Goal: Task Accomplishment & Management: Use online tool/utility

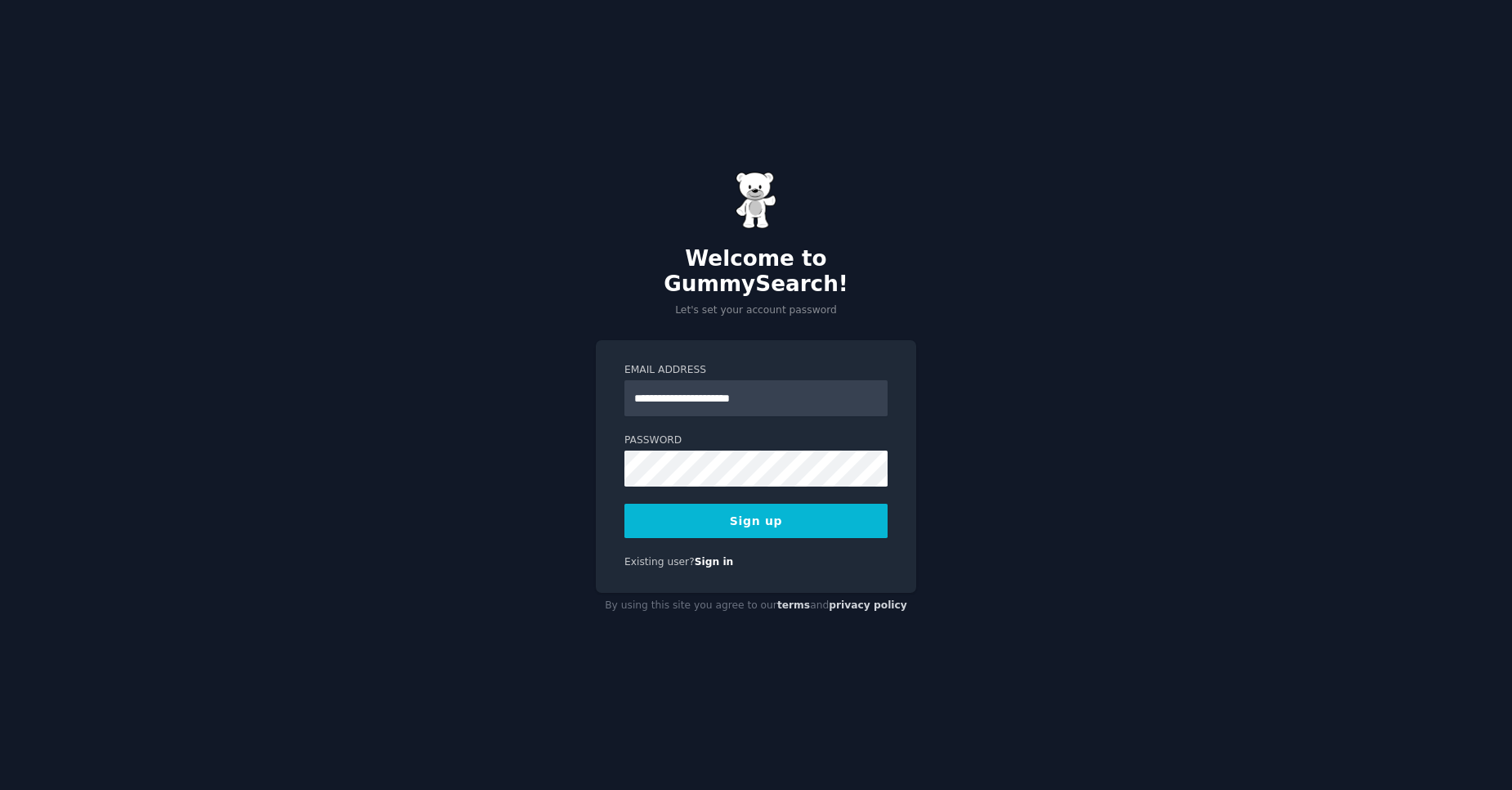
type input "**********"
click at [624, 504] on button "Sign up" at bounding box center [755, 521] width 263 height 35
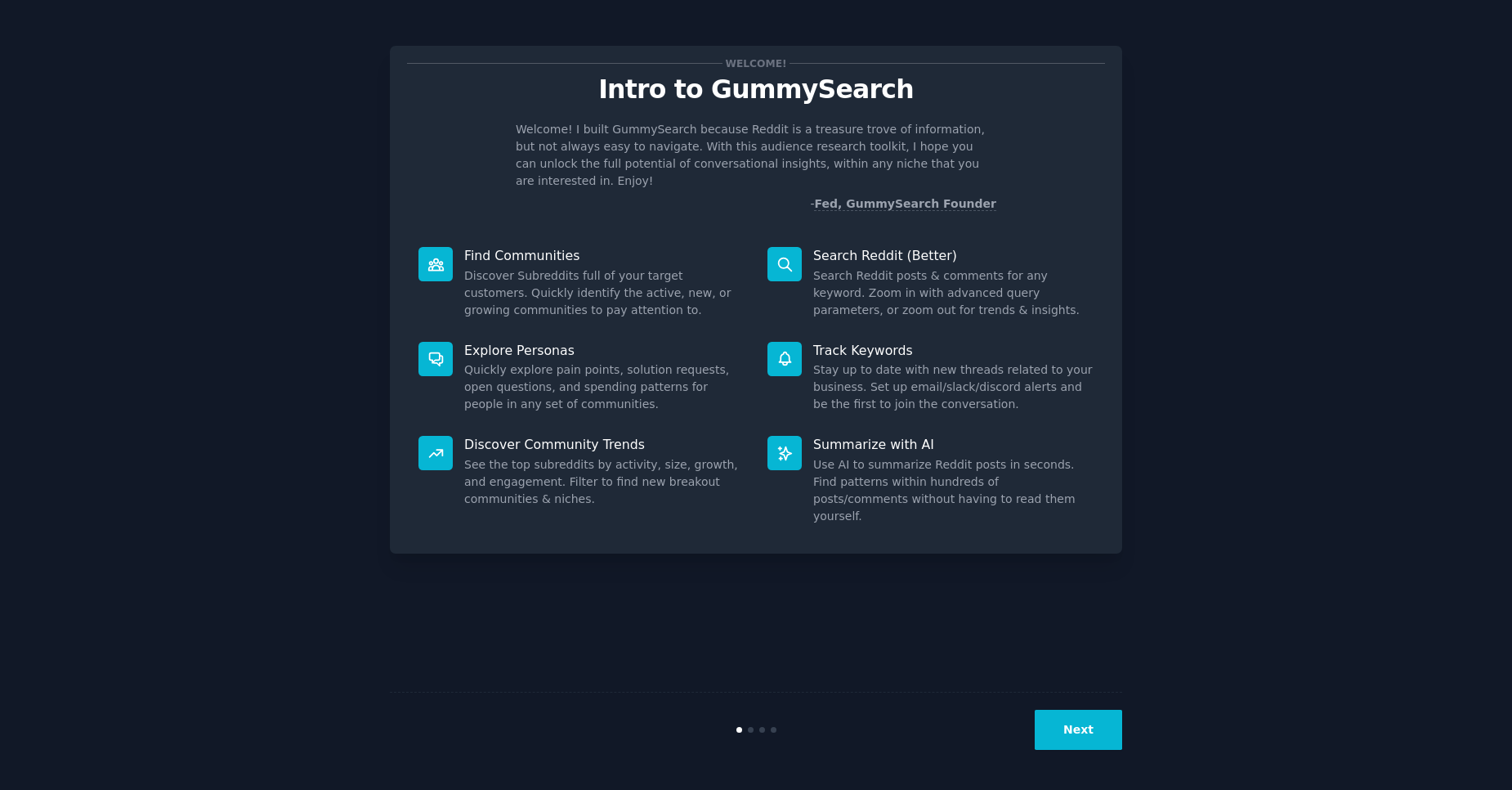
click at [1085, 740] on button "Next" at bounding box center [1078, 729] width 88 height 40
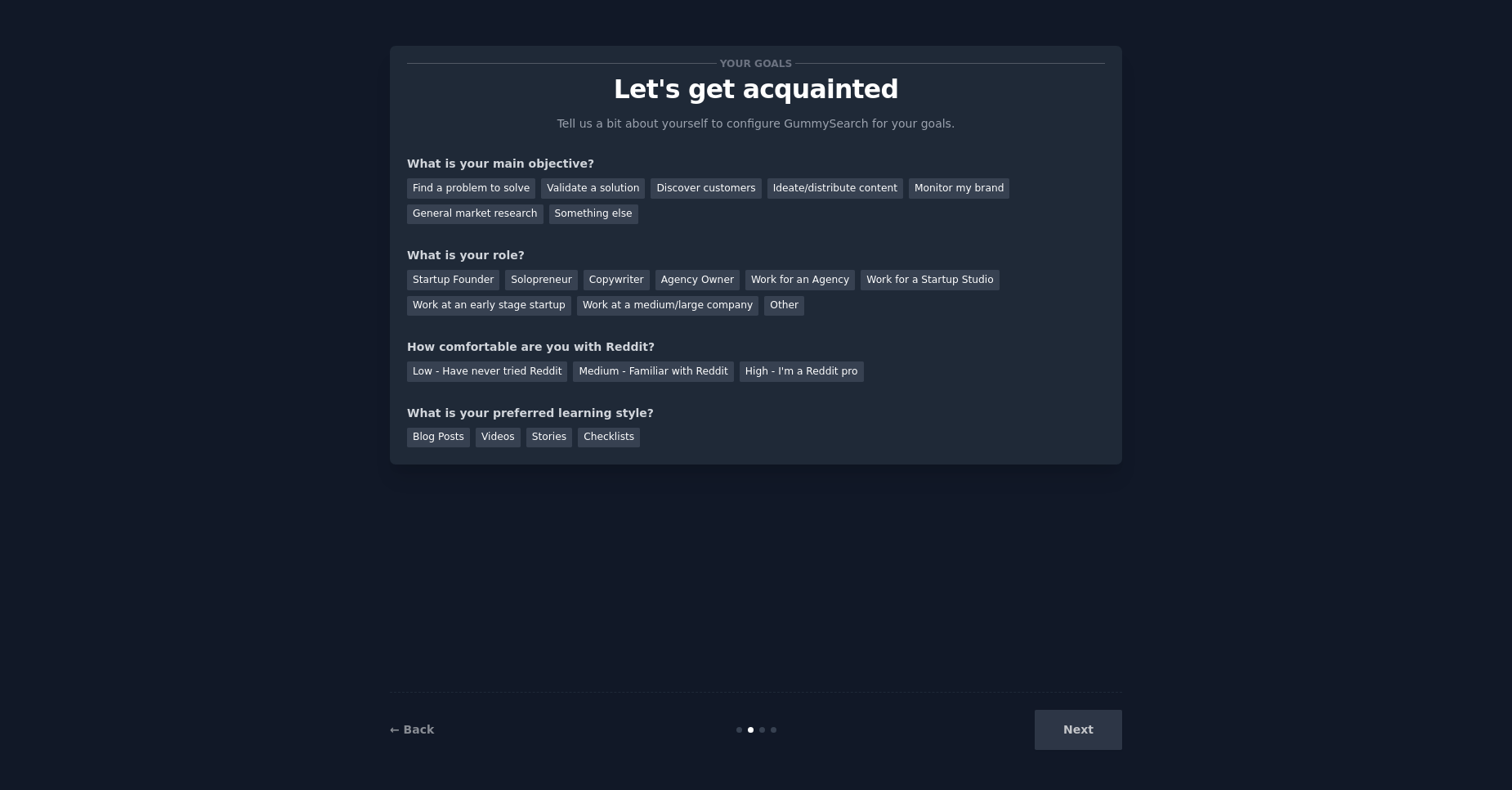
click at [1085, 740] on div "Next" at bounding box center [999, 729] width 244 height 40
click at [1086, 728] on div "Next" at bounding box center [999, 729] width 244 height 40
click at [511, 196] on div "Find a problem to solve" at bounding box center [471, 188] width 128 height 20
click at [909, 194] on div "Monitor my brand" at bounding box center [960, 188] width 101 height 20
click at [493, 190] on div "Find a problem to solve" at bounding box center [471, 188] width 128 height 20
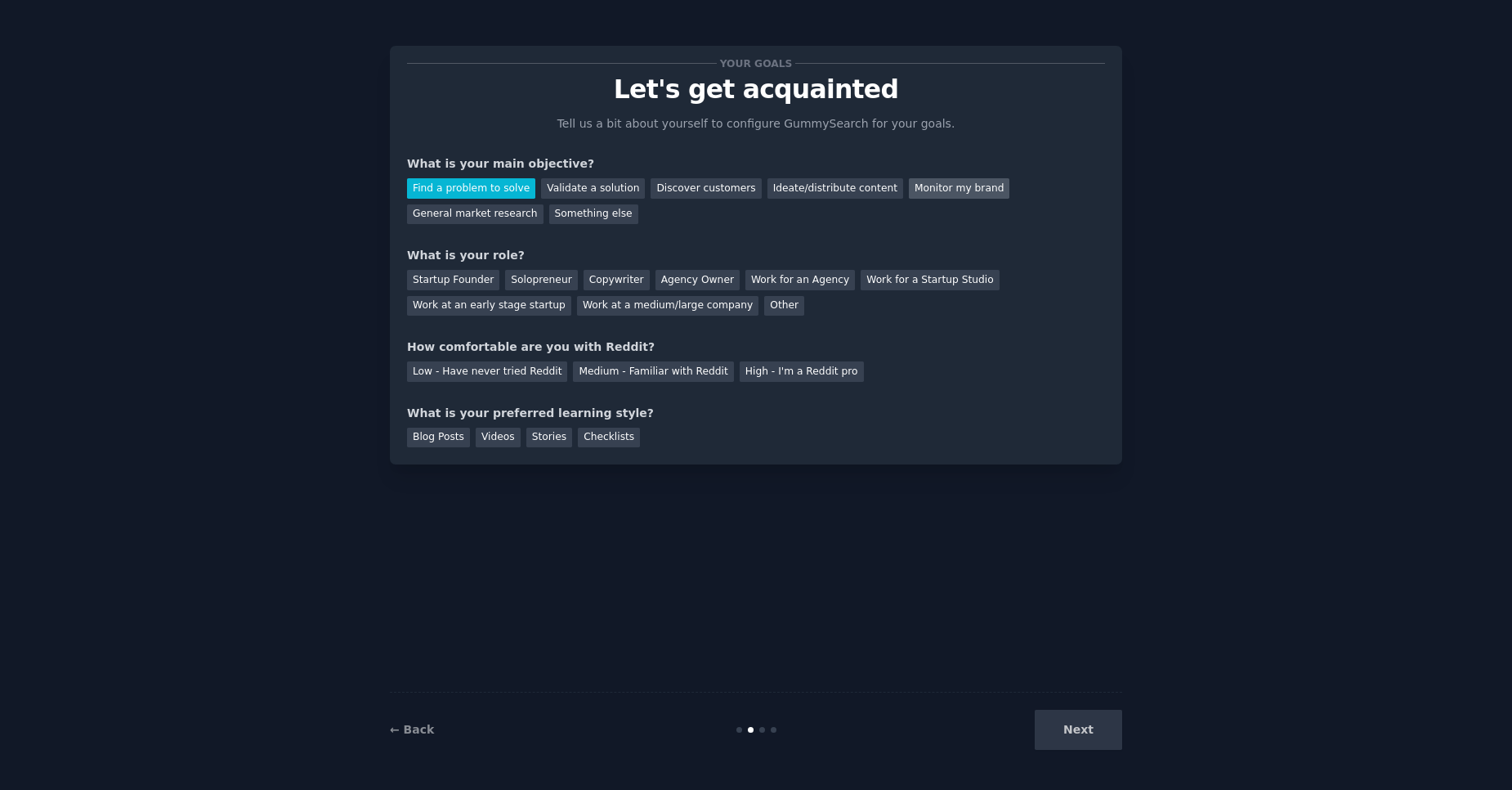
click at [909, 189] on div "Monitor my brand" at bounding box center [960, 188] width 101 height 20
click at [513, 311] on div "Work at an early stage startup" at bounding box center [490, 306] width 165 height 20
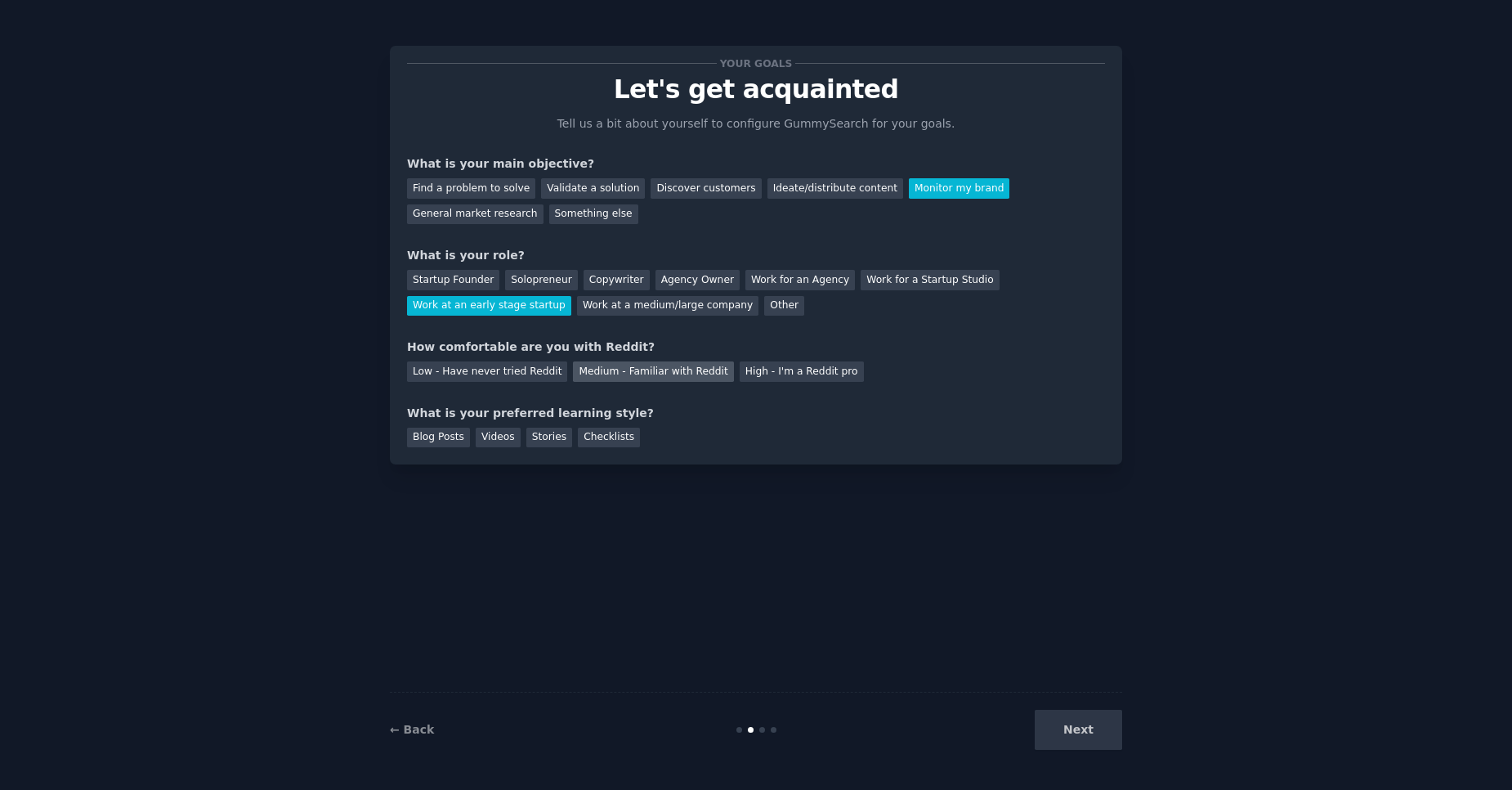
click at [696, 377] on div "Medium - Familiar with Reddit" at bounding box center [652, 371] width 160 height 20
click at [505, 444] on div "Videos" at bounding box center [498, 438] width 45 height 20
click at [1085, 743] on button "Next" at bounding box center [1078, 729] width 88 height 40
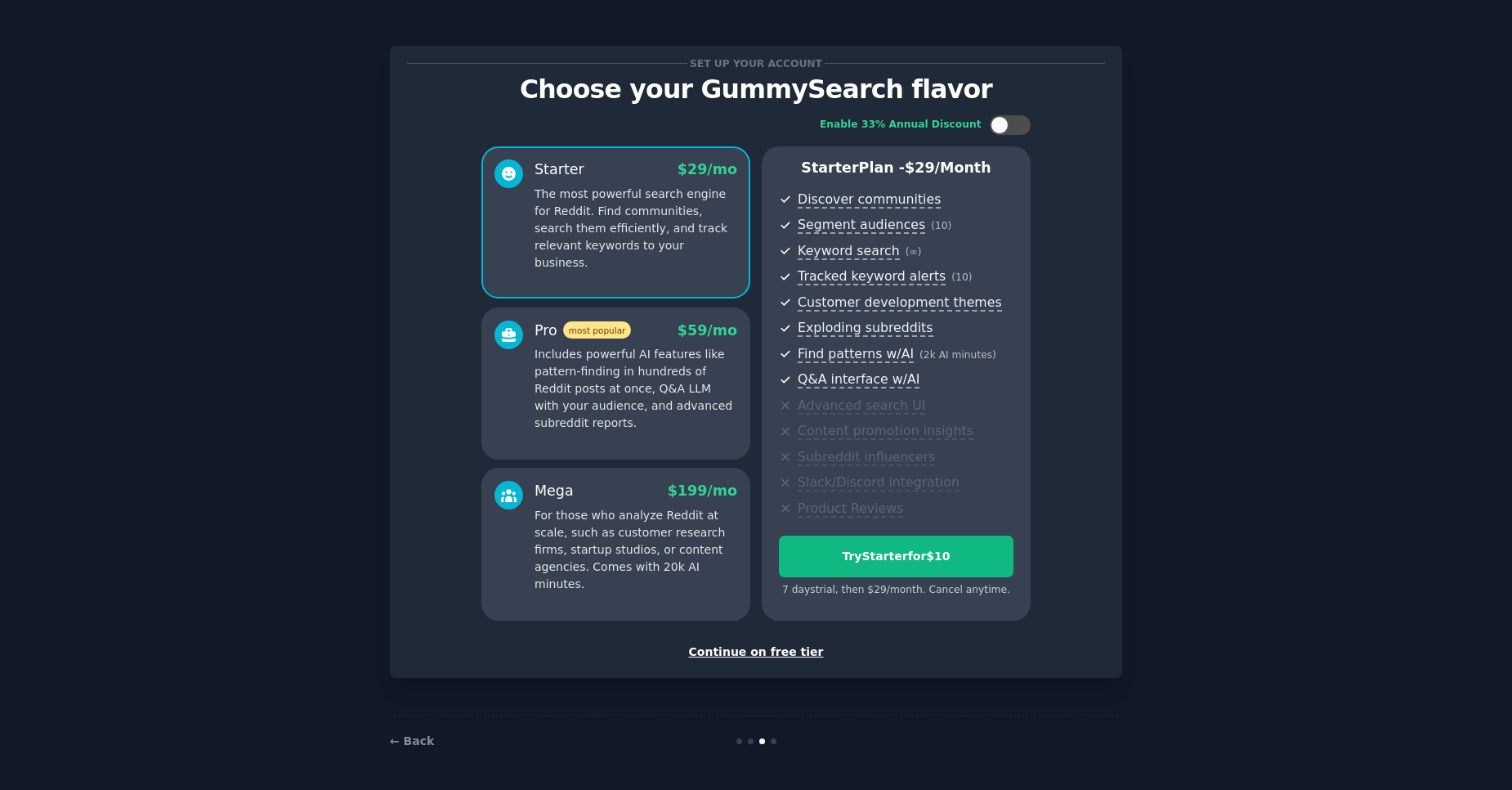
click at [783, 657] on div "Continue on free tier" at bounding box center [756, 652] width 698 height 17
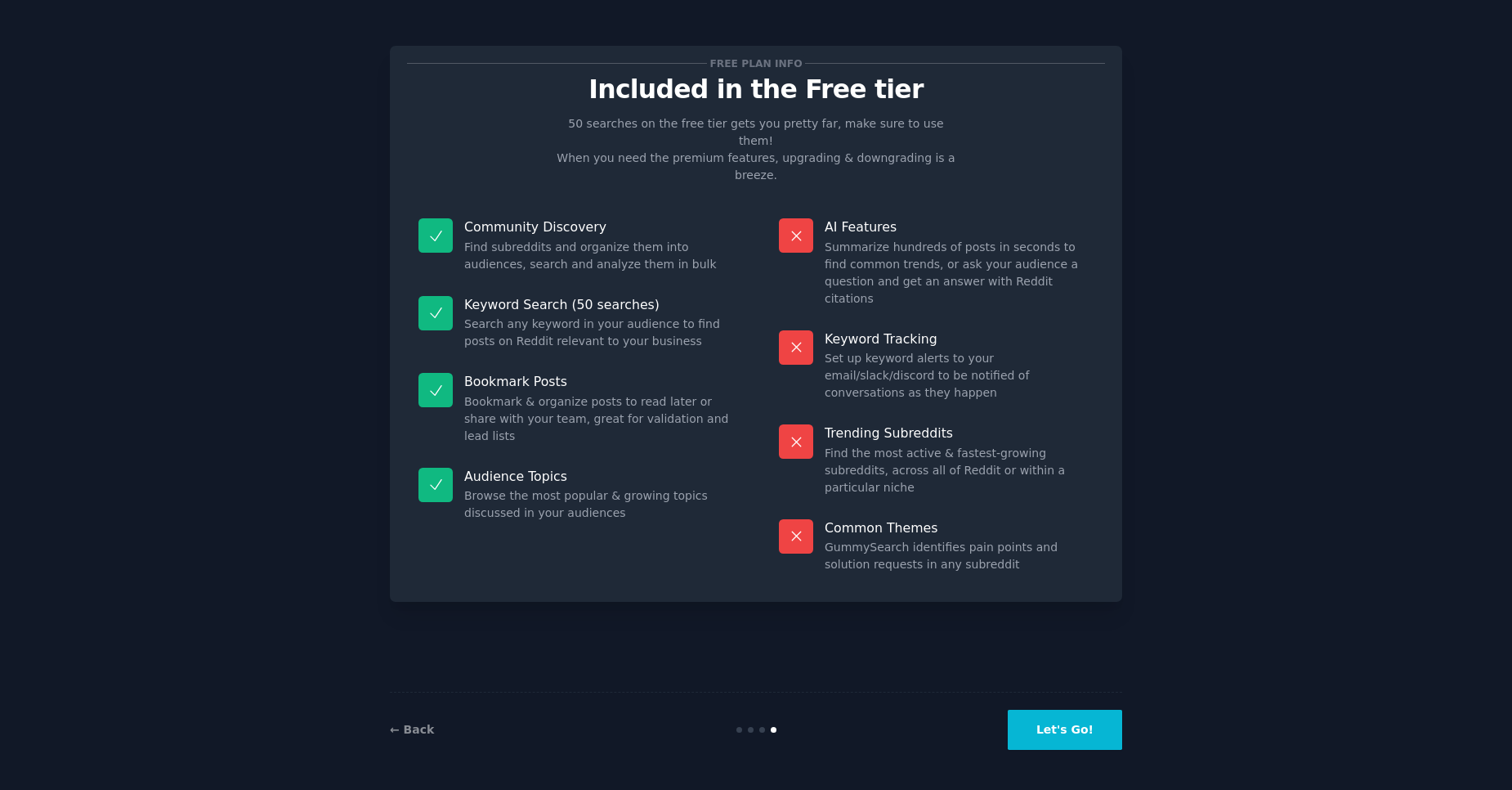
click at [1068, 736] on button "Let's Go!" at bounding box center [1064, 729] width 114 height 40
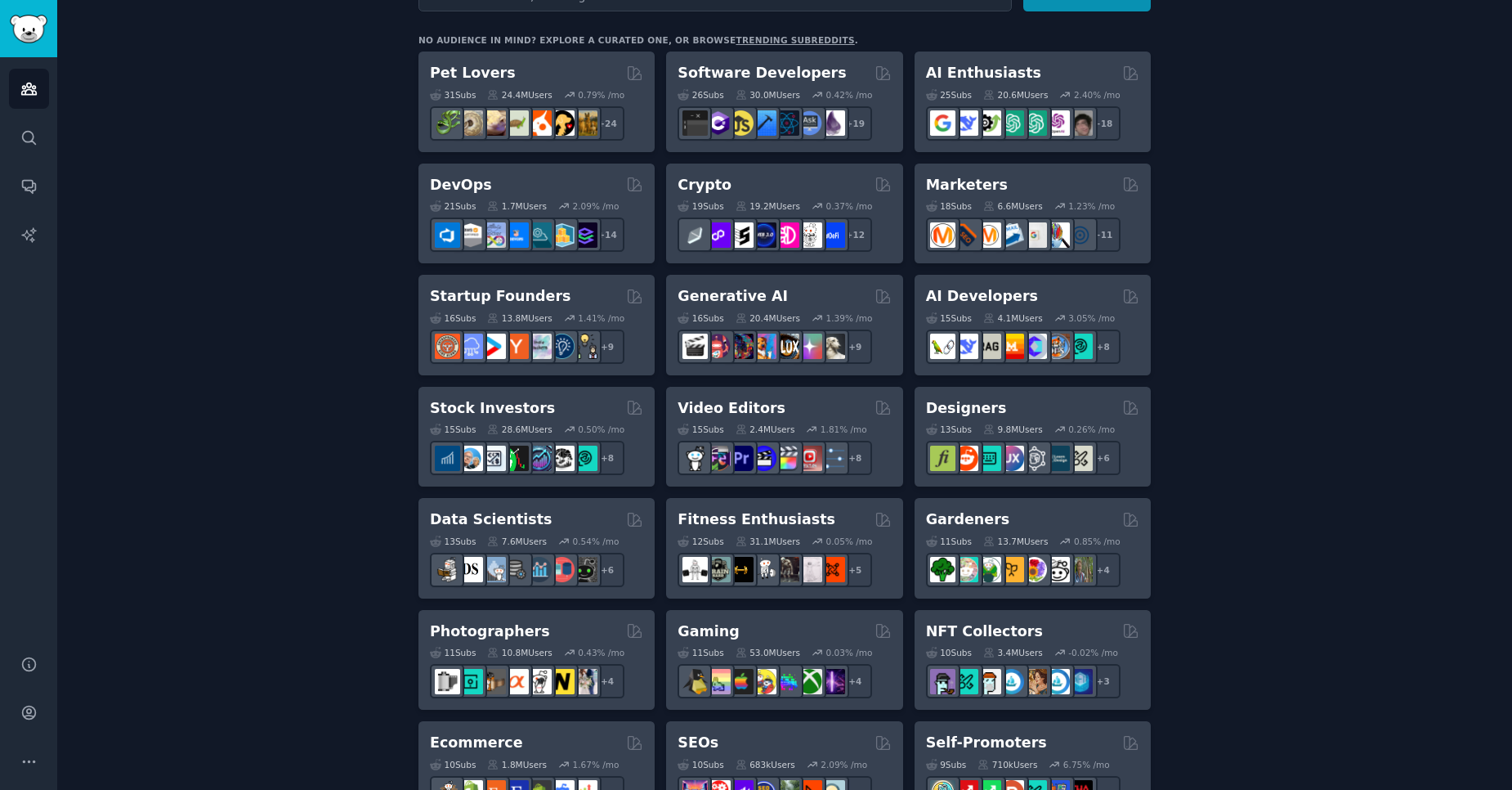
scroll to position [294, 0]
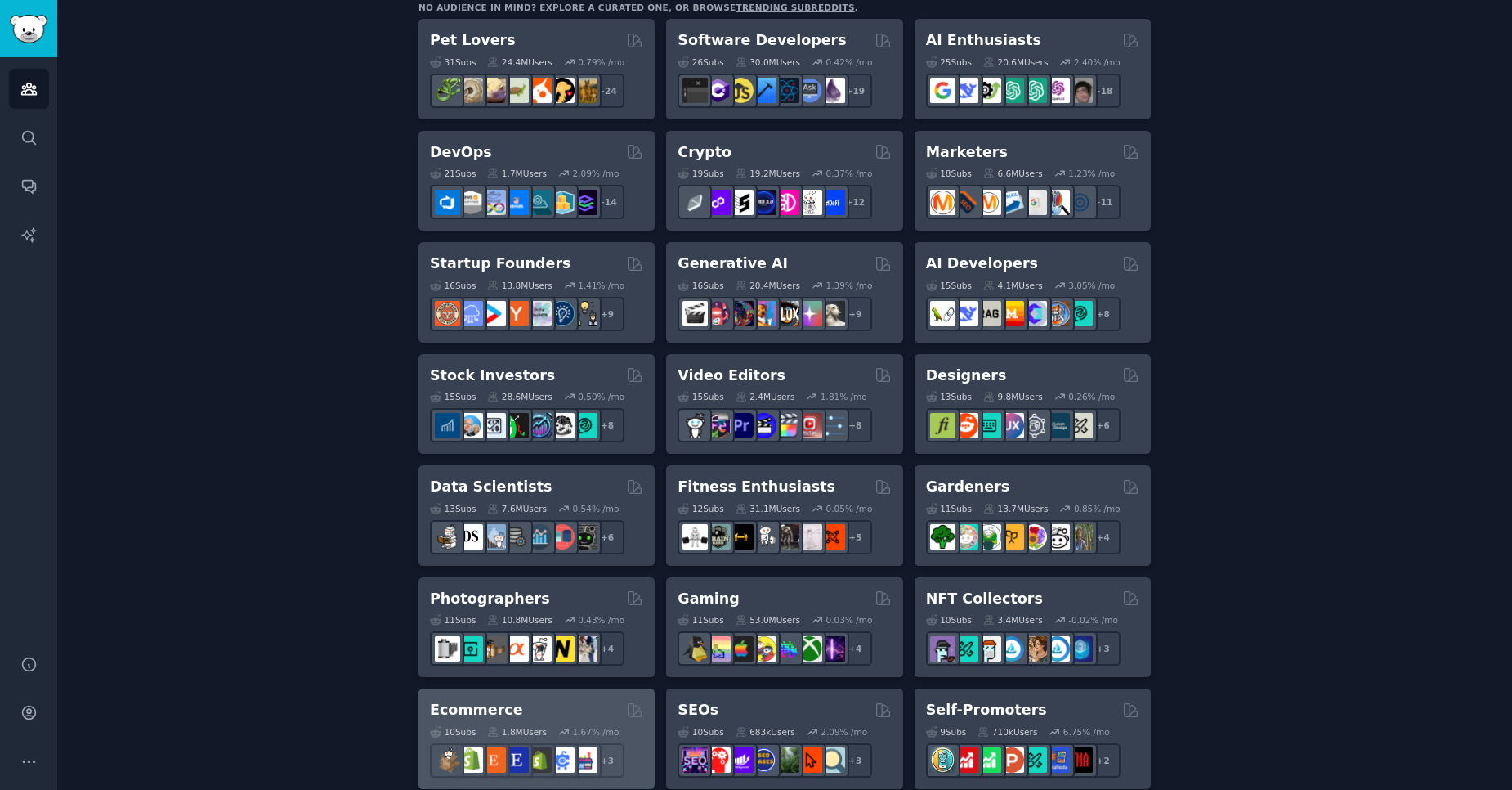
click at [508, 702] on div "Ecommerce" at bounding box center [536, 709] width 213 height 20
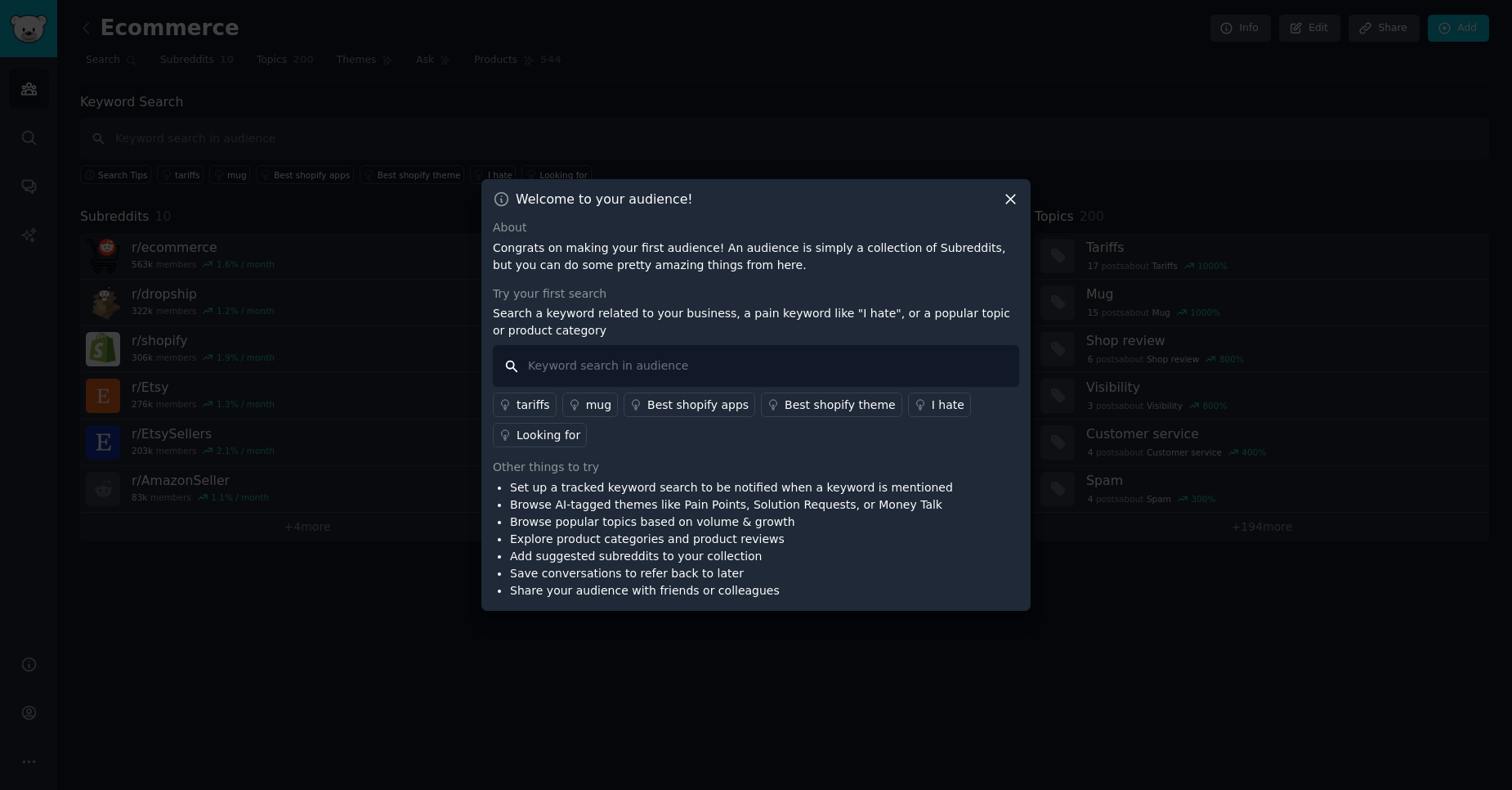
click at [683, 359] on input "text" at bounding box center [756, 366] width 526 height 42
type input "ecommerce"
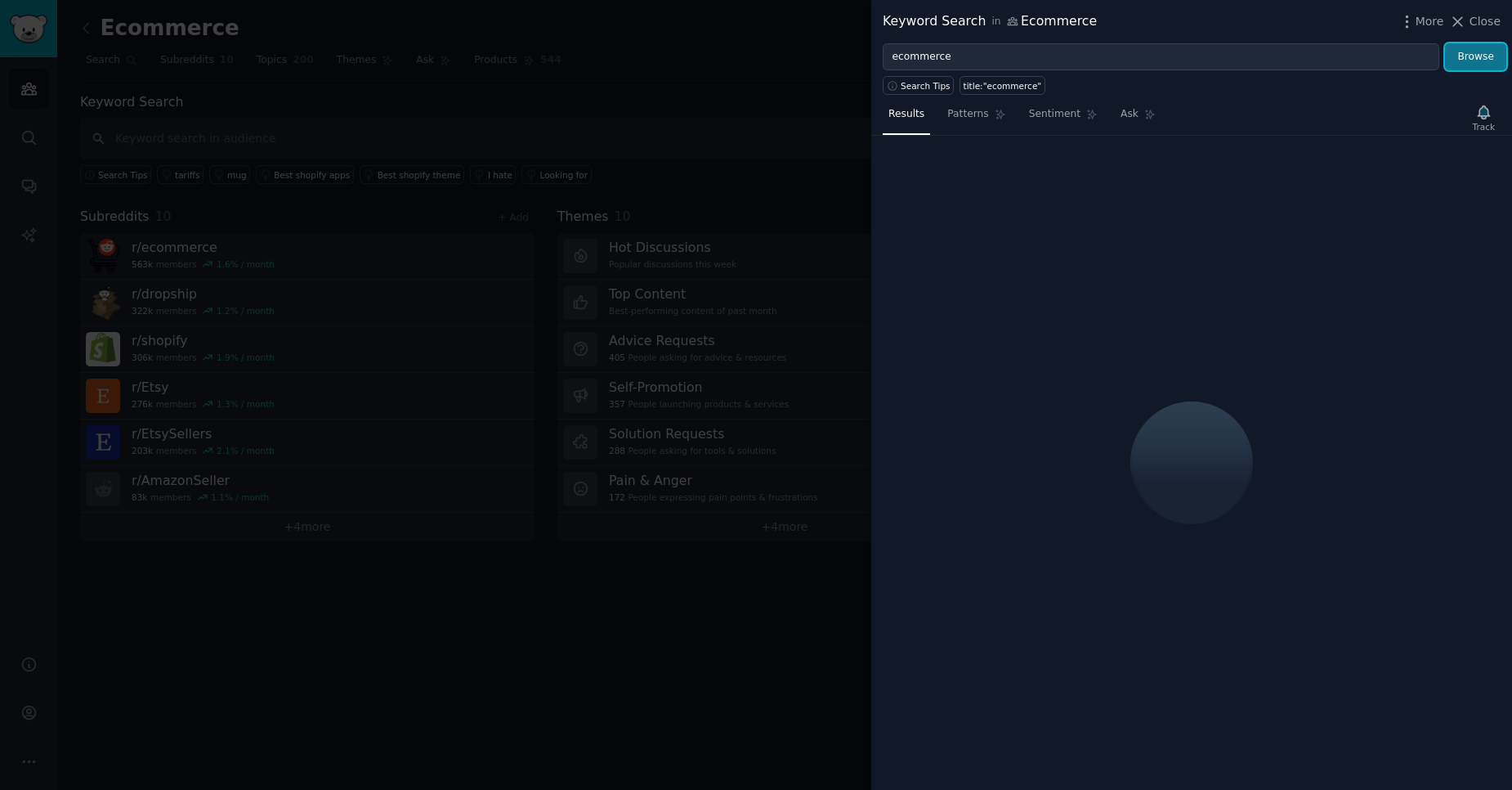
click at [1477, 58] on button "Browse" at bounding box center [1475, 57] width 61 height 27
click at [1479, 24] on span "Close" at bounding box center [1485, 21] width 31 height 17
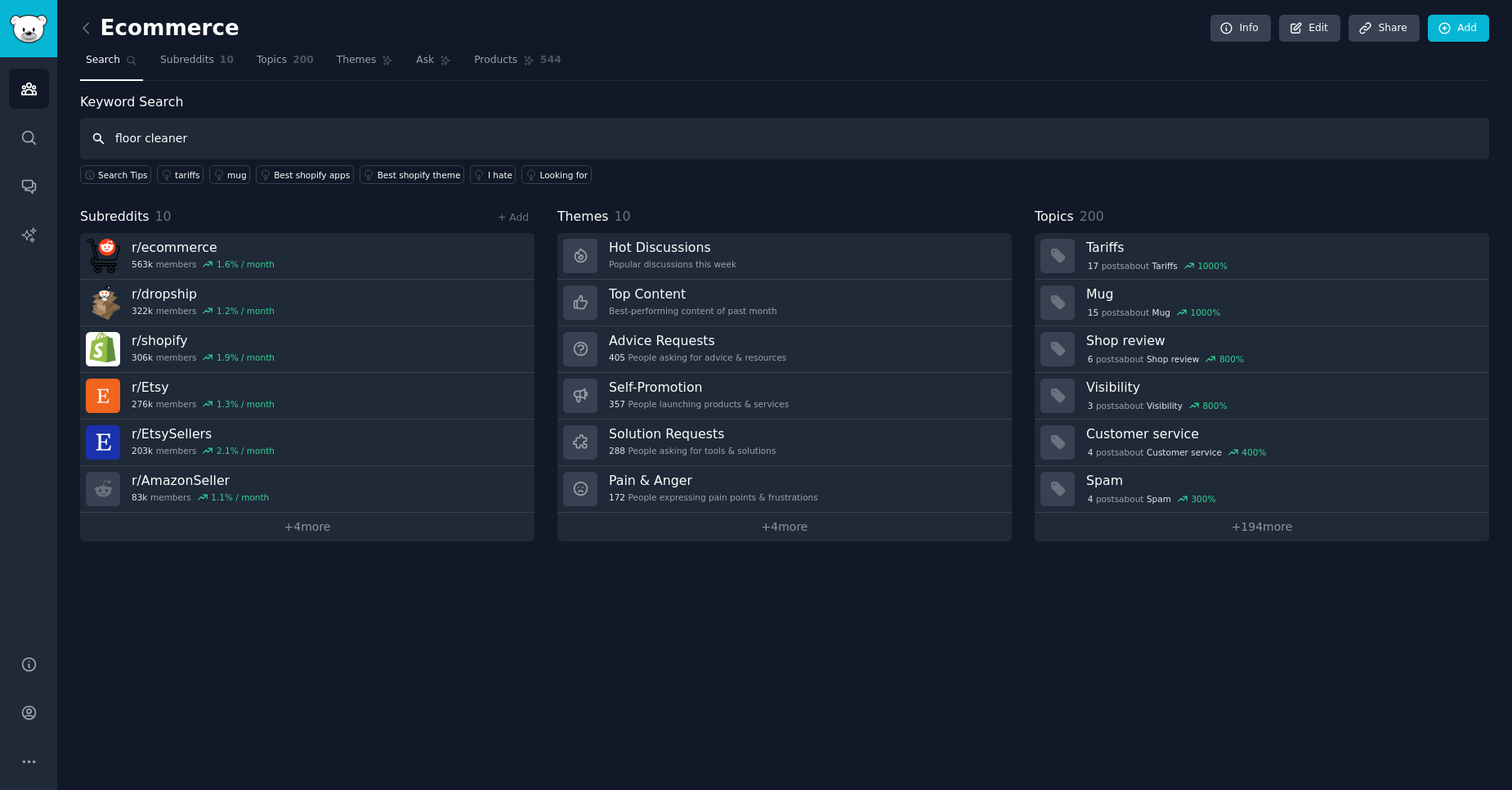
type input "floor cleaner"
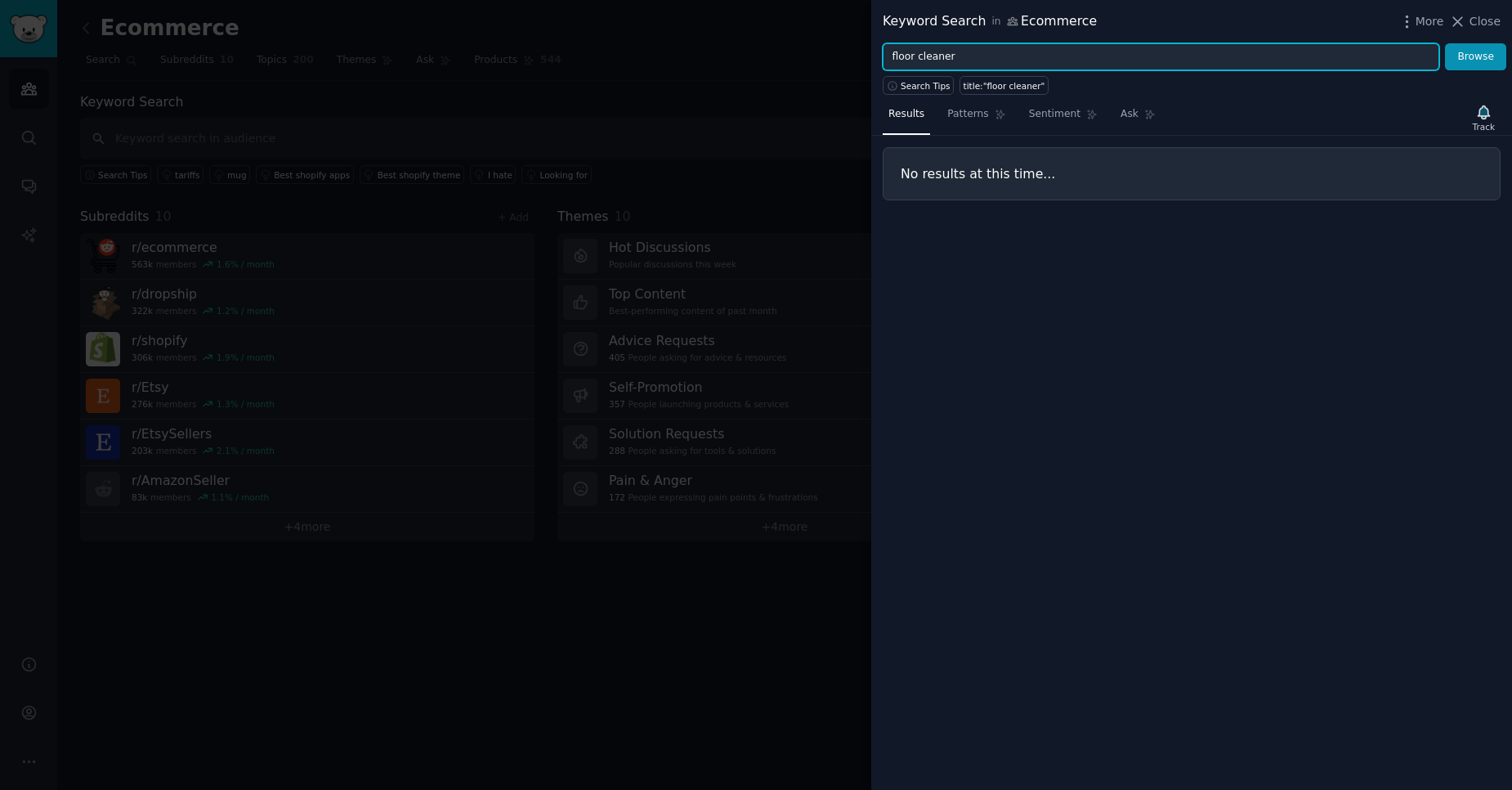
click at [1014, 57] on input "floor cleaner" at bounding box center [1161, 57] width 557 height 27
type input "natural floor cleaner"
click at [1445, 43] on button "Browse" at bounding box center [1475, 57] width 61 height 27
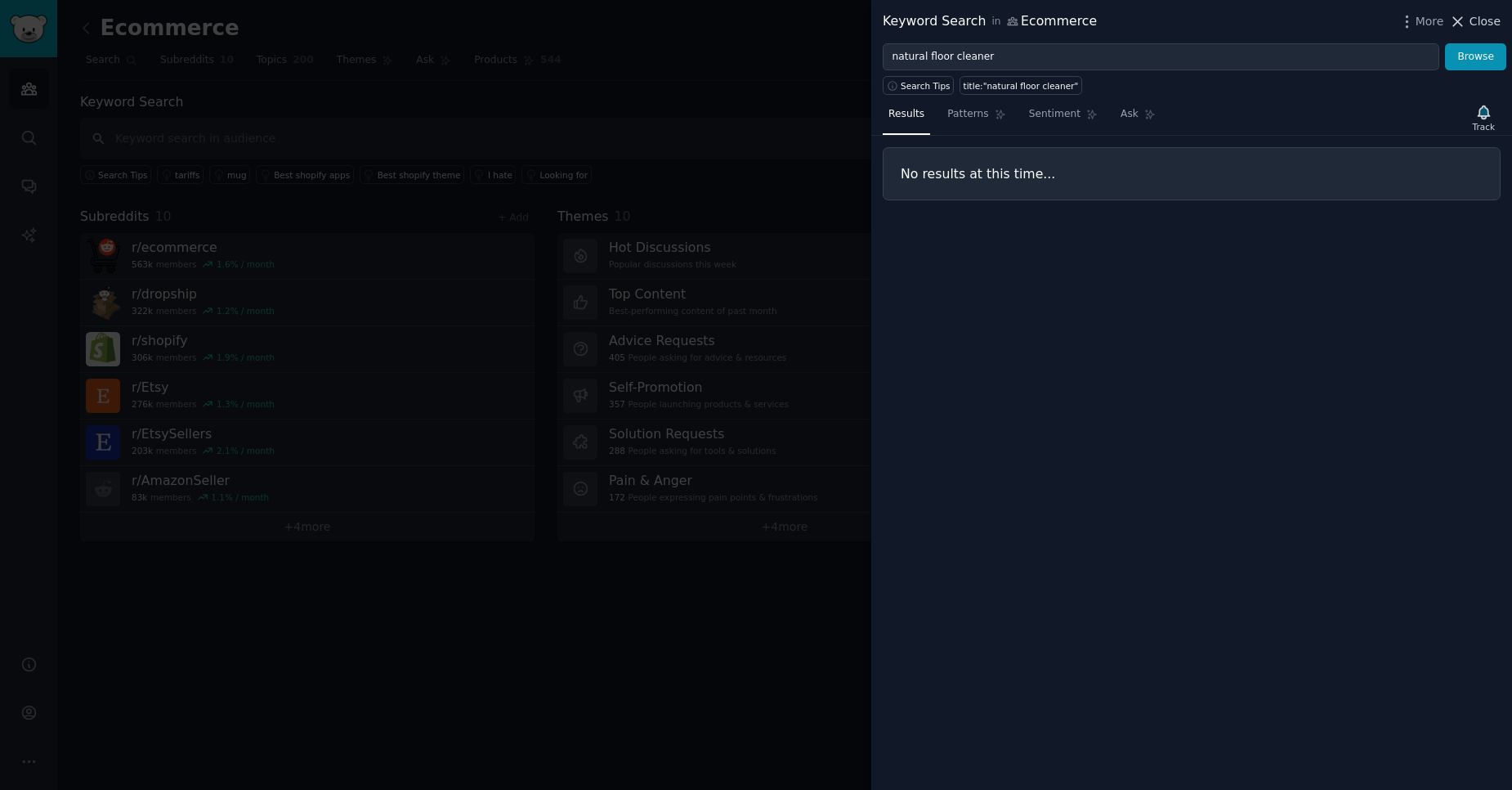
click at [1499, 22] on span "Close" at bounding box center [1485, 21] width 31 height 17
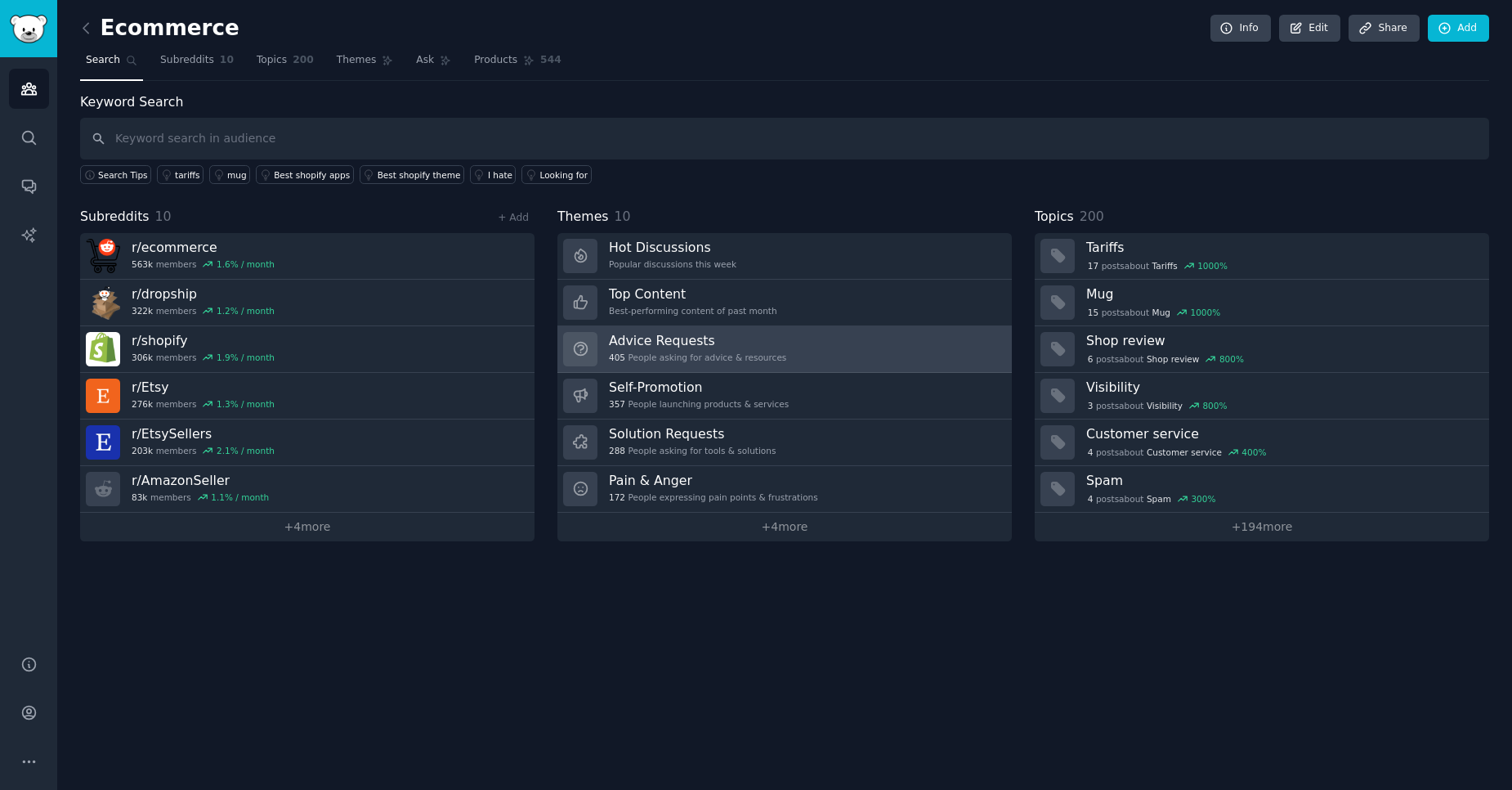
click at [737, 347] on h3 "Advice Requests" at bounding box center [698, 340] width 177 height 17
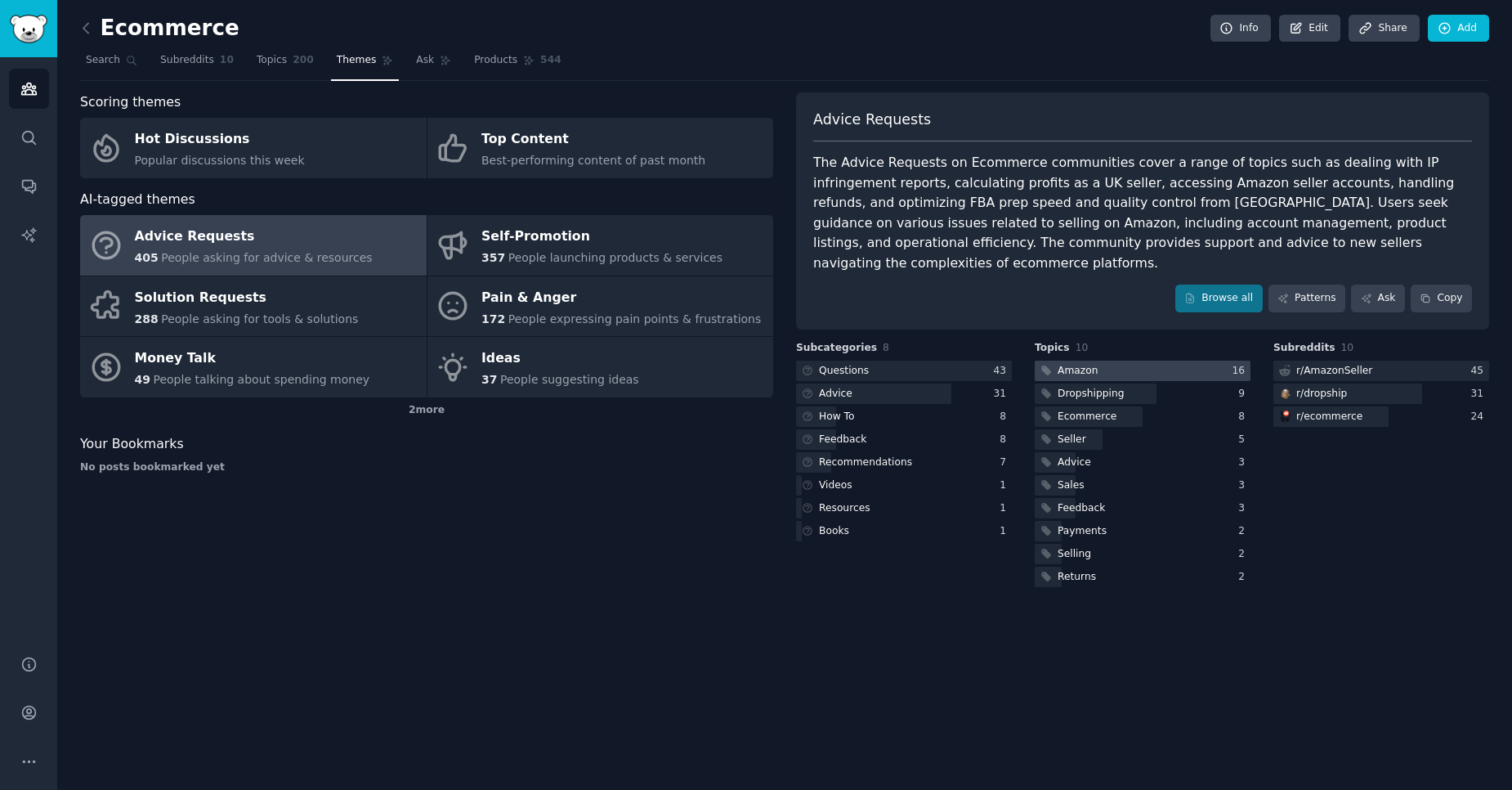
click at [1085, 364] on div "Amazon" at bounding box center [1078, 371] width 41 height 15
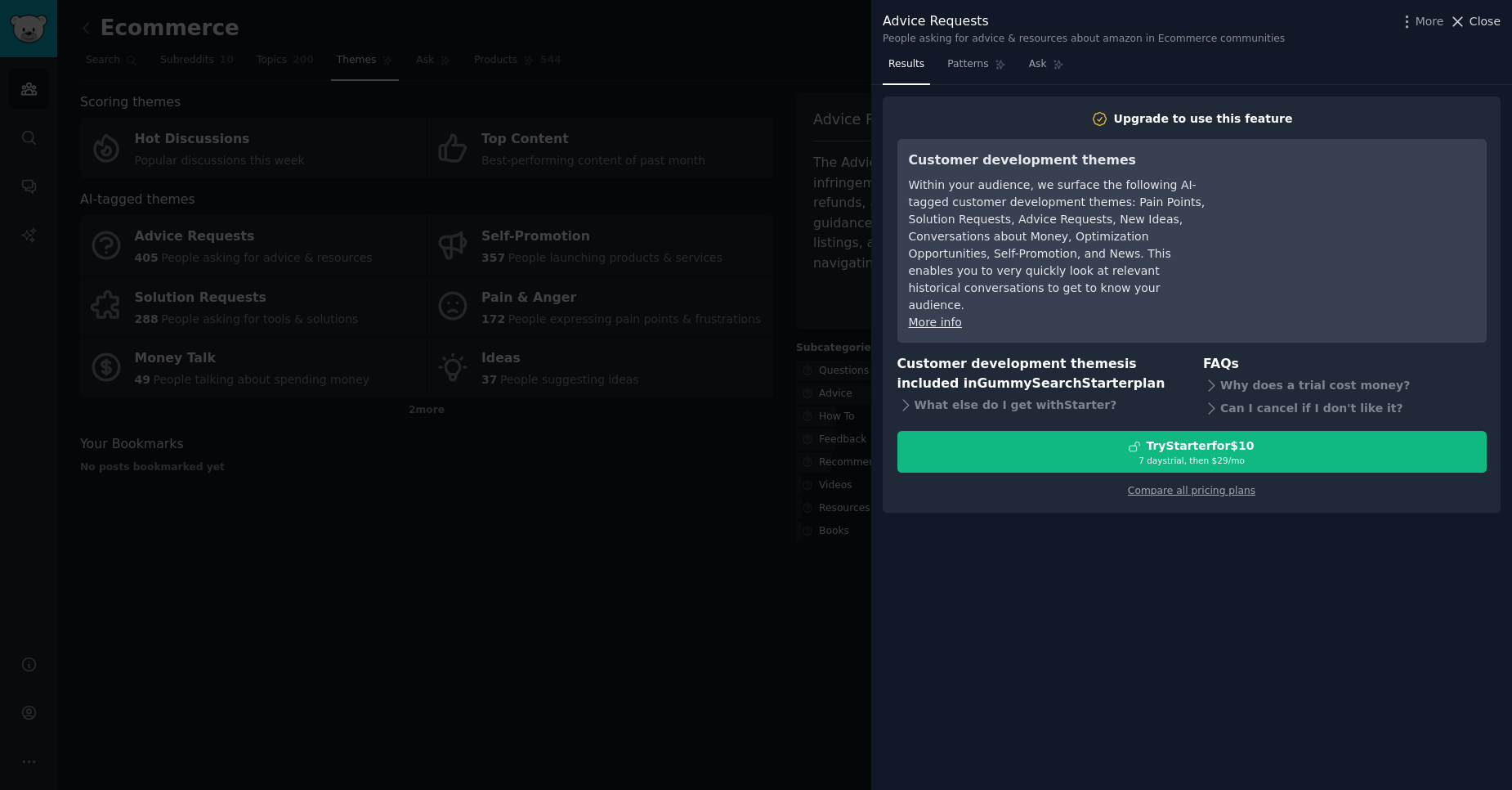
click at [1482, 27] on span "Close" at bounding box center [1485, 21] width 31 height 17
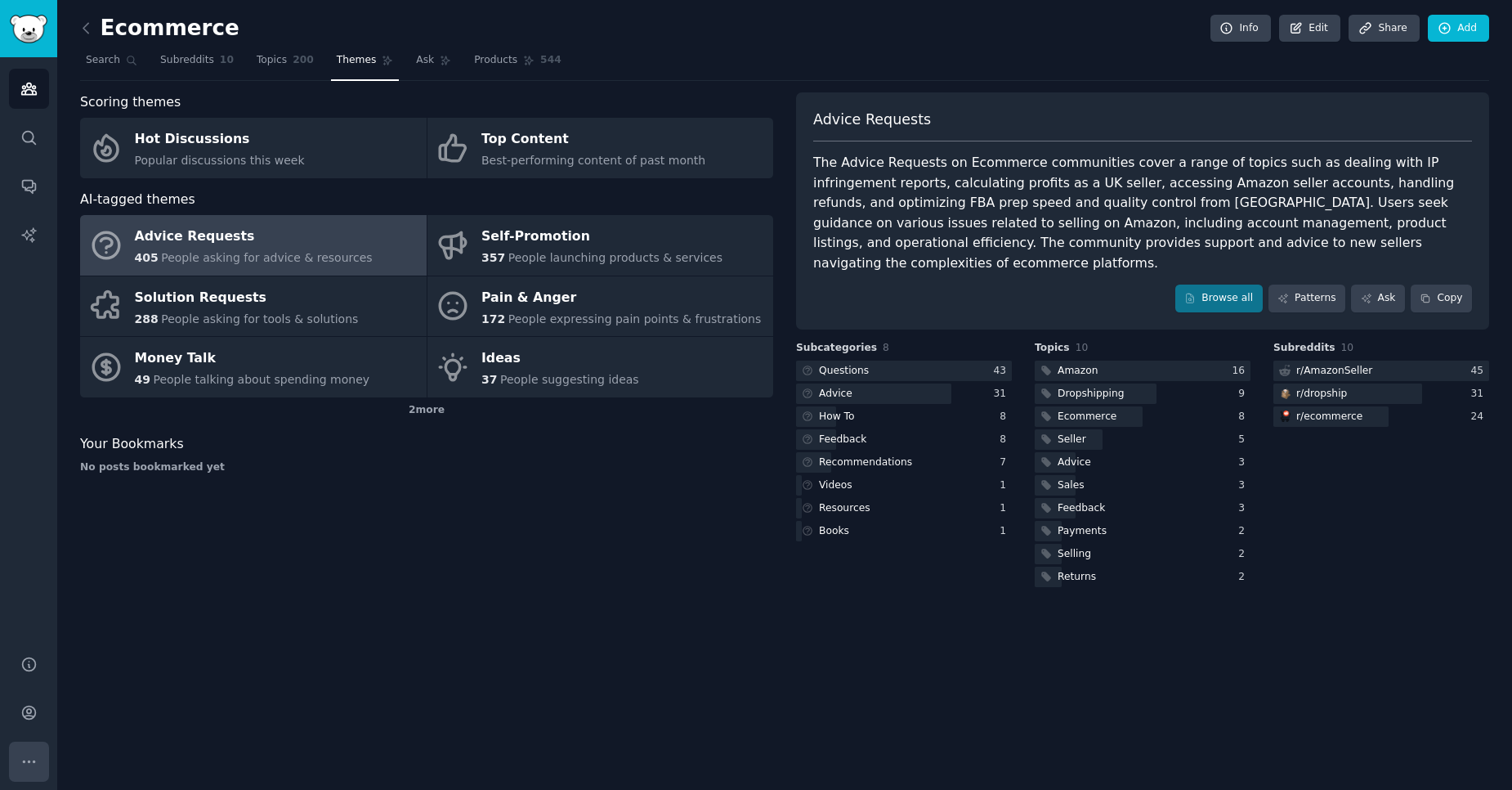
click at [34, 770] on icon "Sidebar" at bounding box center [28, 761] width 17 height 17
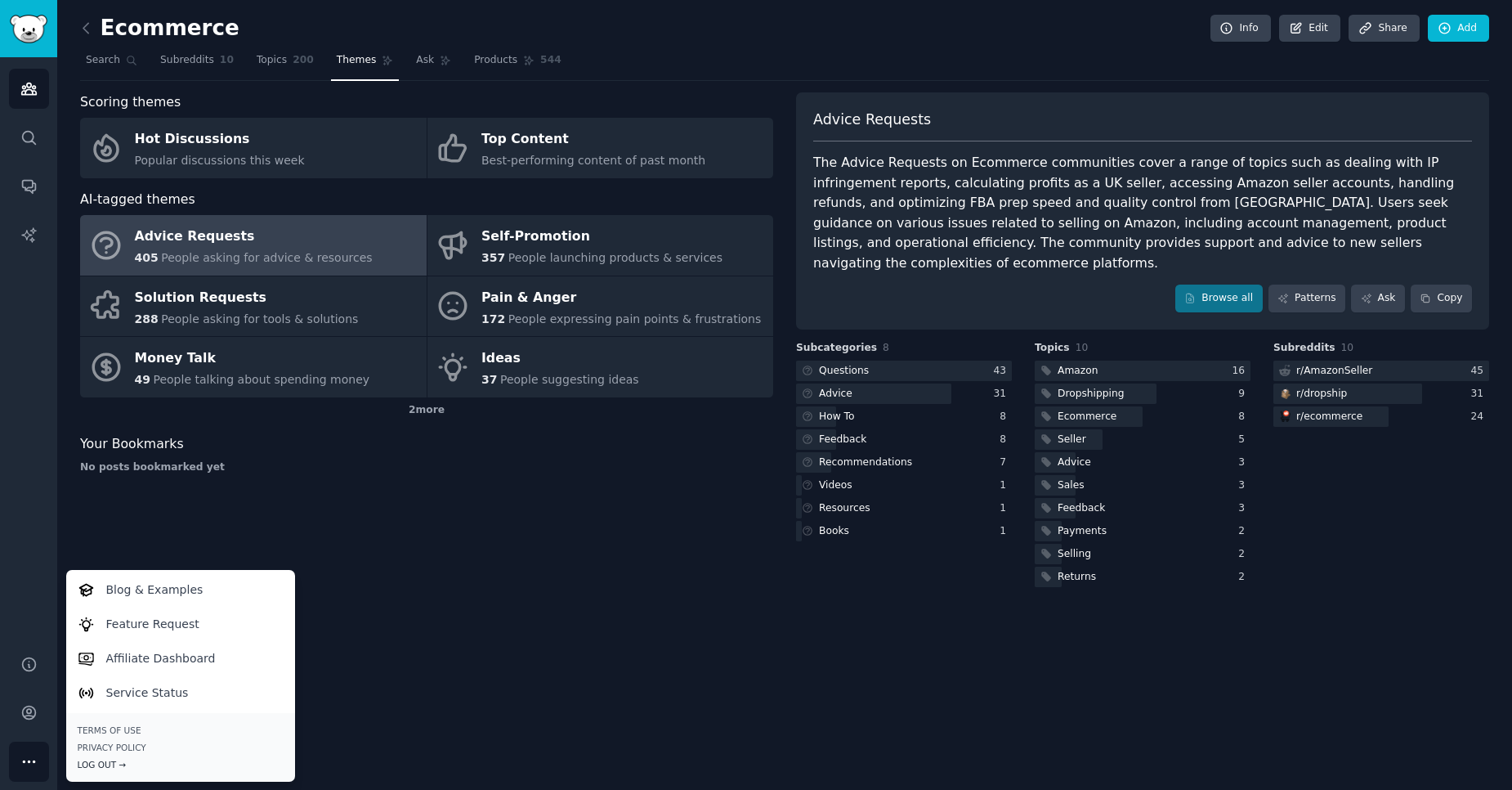
click at [83, 765] on div "Log Out →" at bounding box center [181, 764] width 206 height 12
